Goal: Task Accomplishment & Management: Use online tool/utility

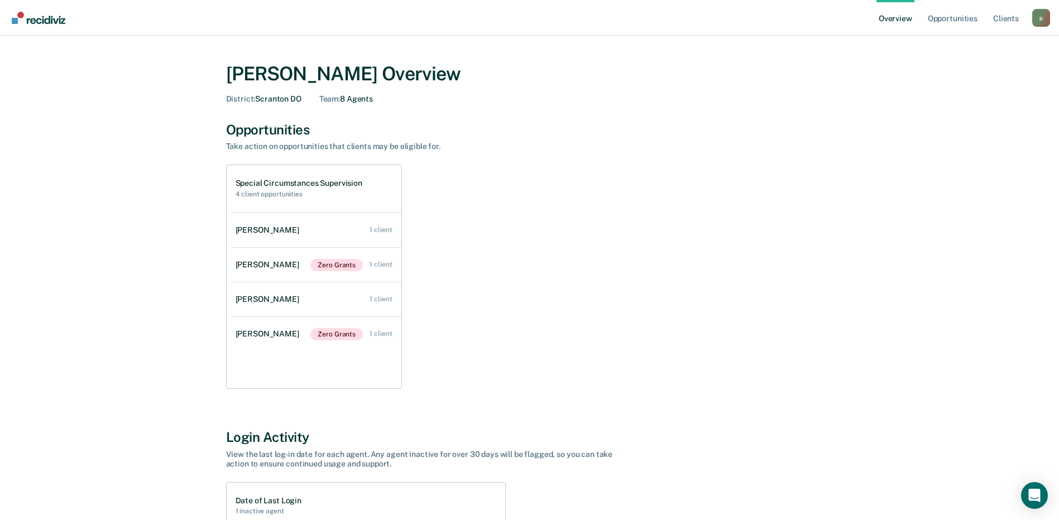
click at [892, 18] on link "Overview" at bounding box center [896, 18] width 38 height 36
click at [946, 20] on link "Opportunities" at bounding box center [953, 18] width 54 height 36
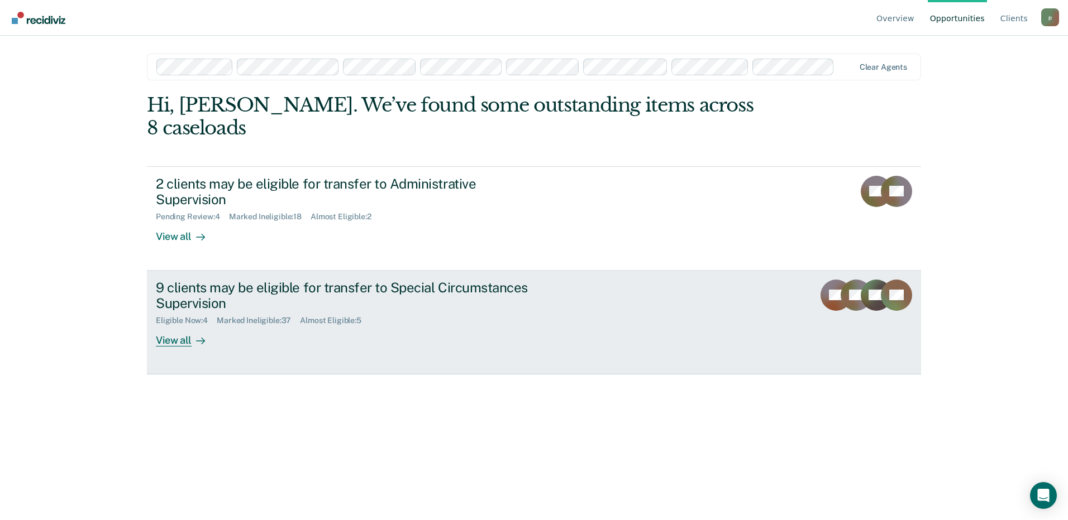
click at [484, 290] on div "9 clients may be eligible for transfer to Special Circumstances Supervision Eli…" at bounding box center [365, 314] width 419 height 68
